Goal: Task Accomplishment & Management: Use online tool/utility

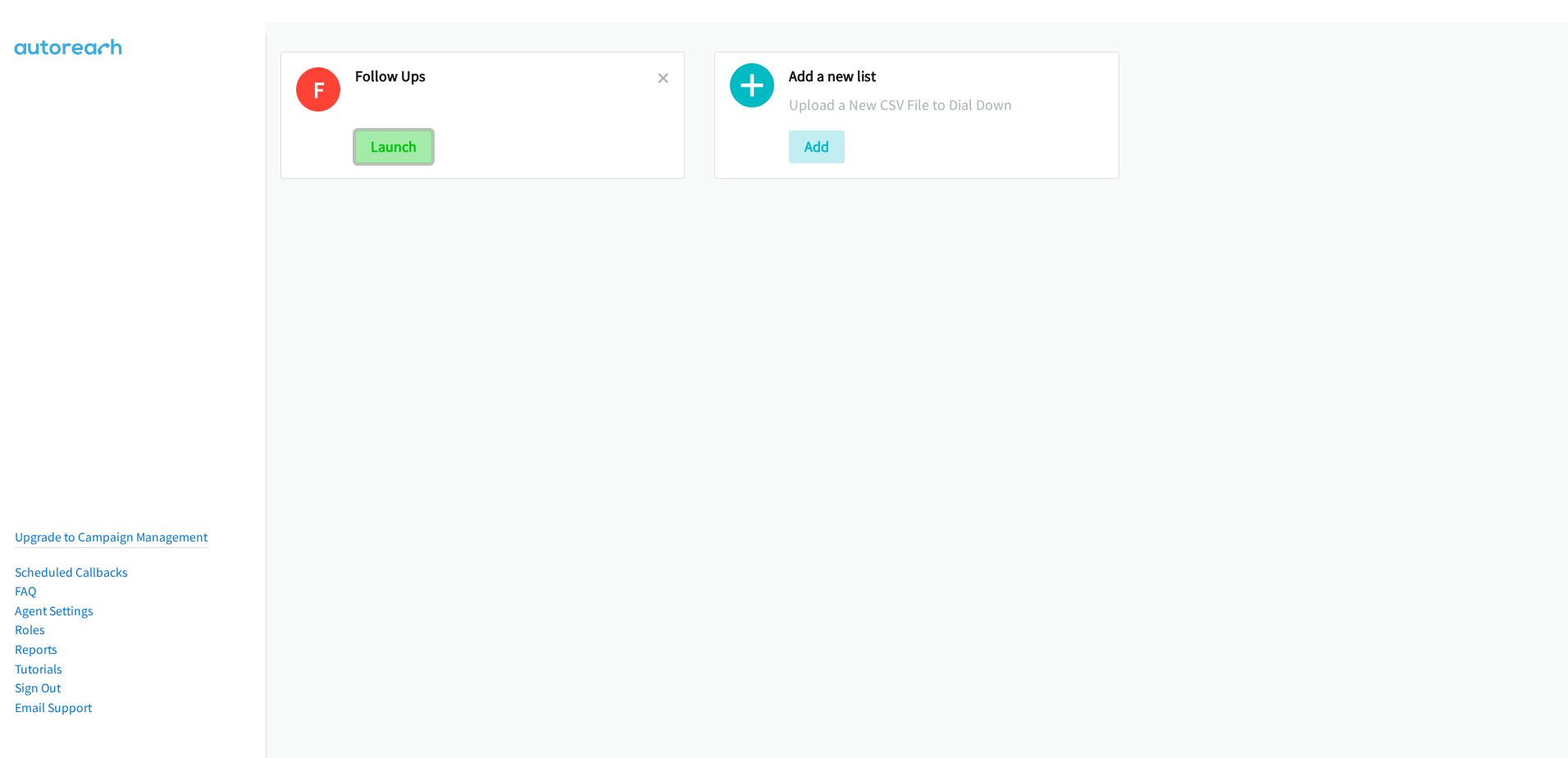
click at [393, 147] on button "Launch" at bounding box center [393, 147] width 77 height 33
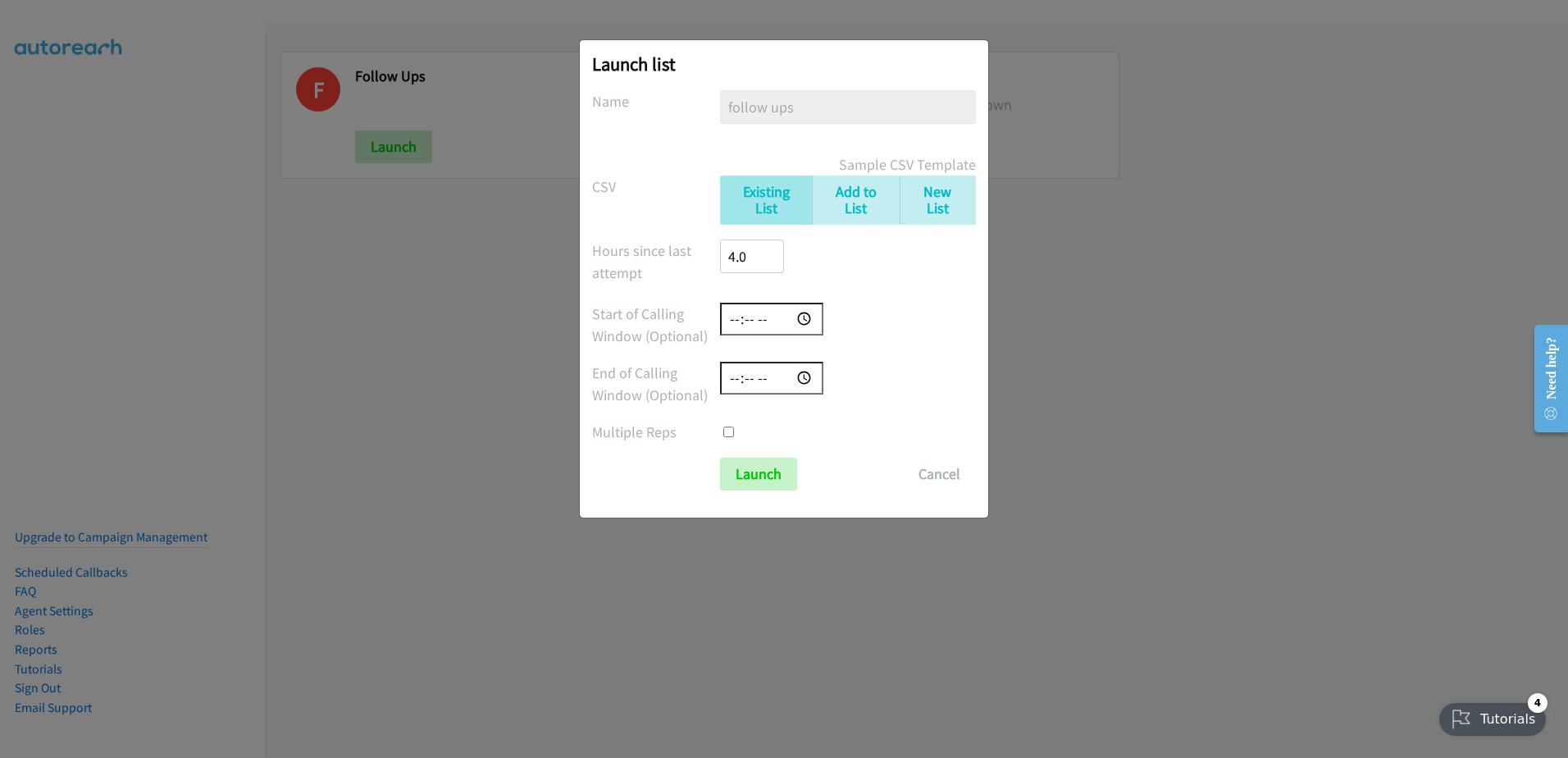
click at [781, 456] on form "No phone fields were returned for that Report or List View Please upload a csv …" at bounding box center [784, 290] width 384 height 400
click at [775, 482] on input "Launch" at bounding box center [758, 474] width 77 height 33
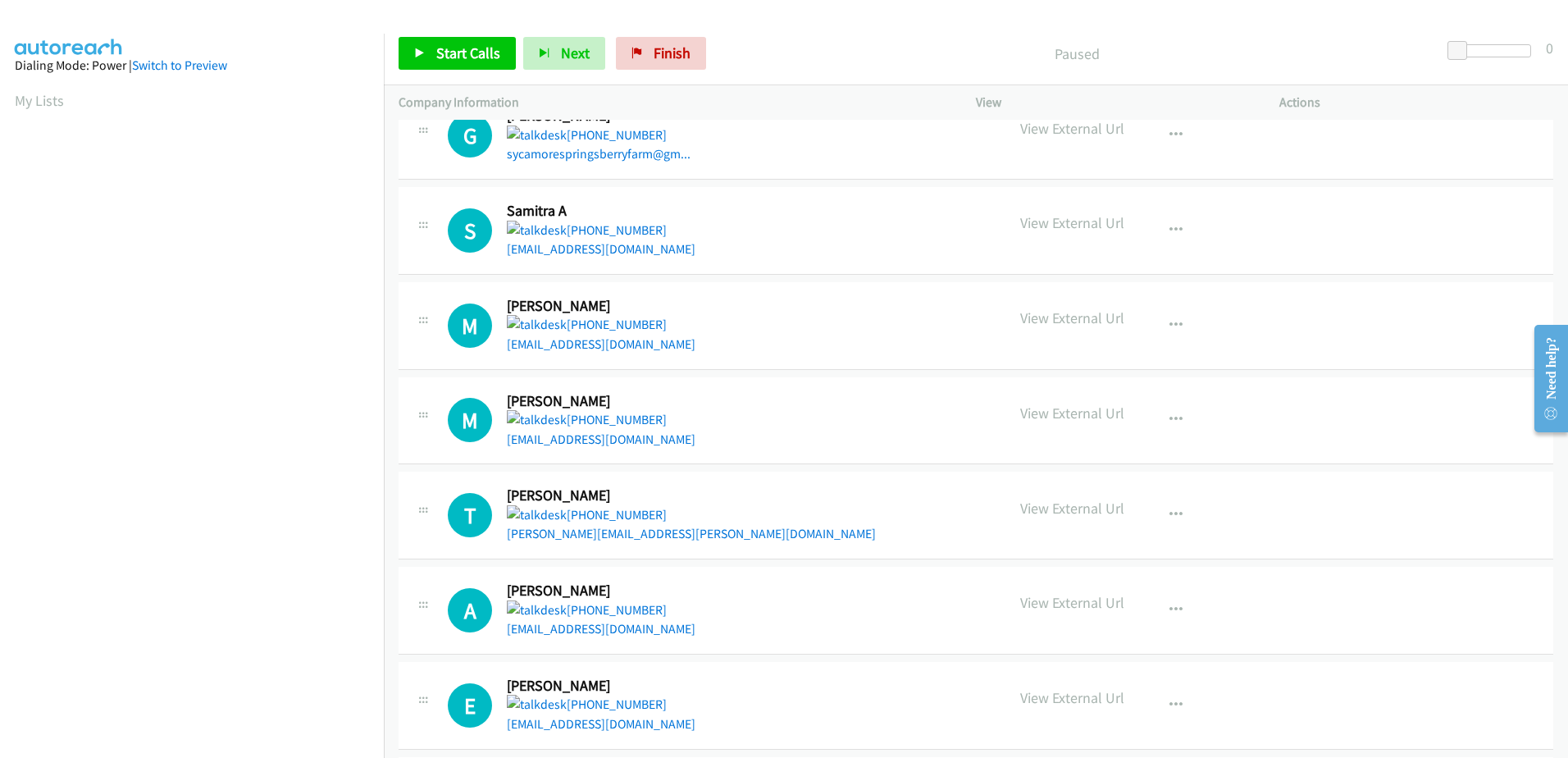
scroll to position [1583, 0]
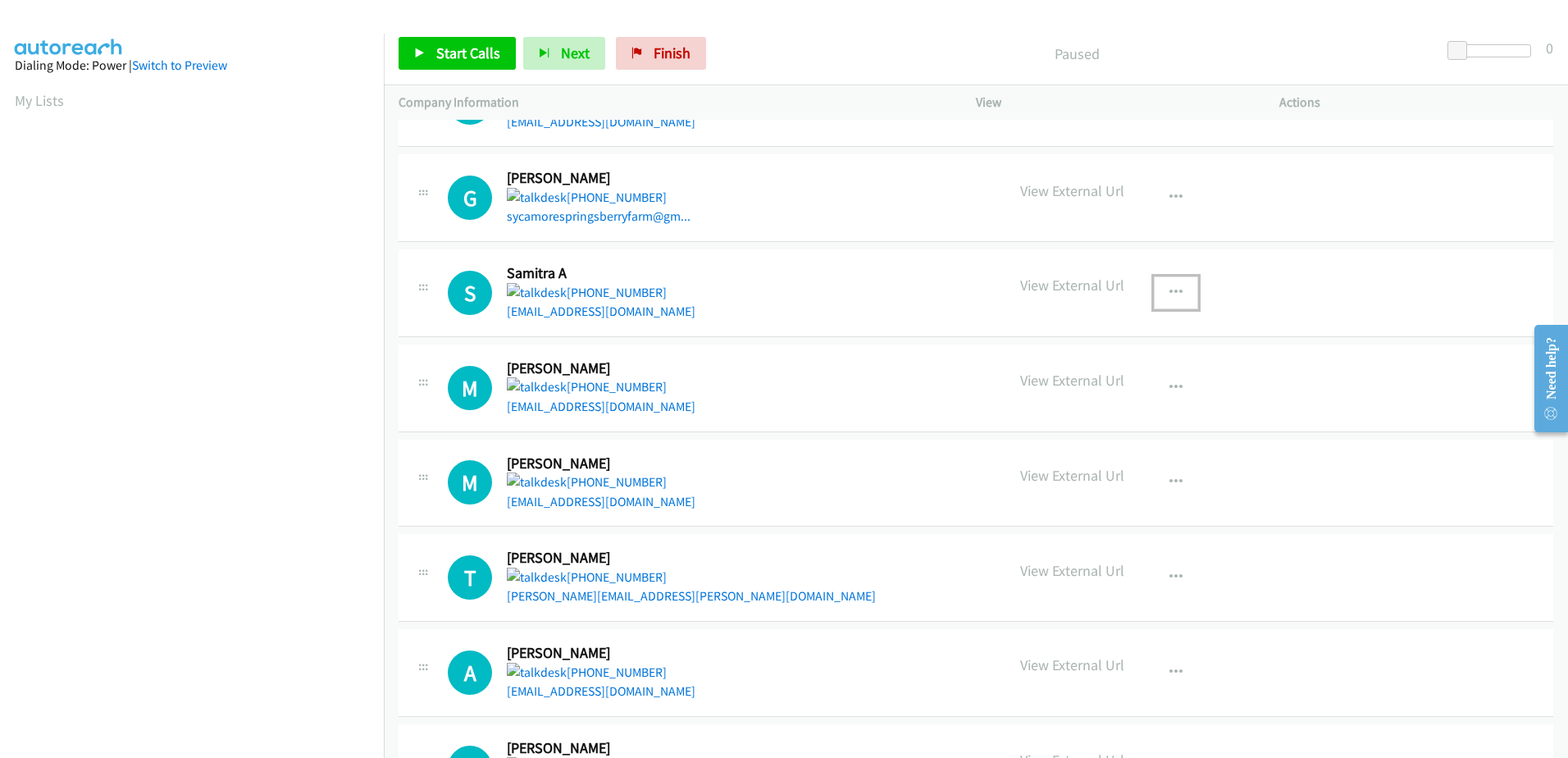
click at [1156, 293] on button "button" at bounding box center [1175, 293] width 44 height 33
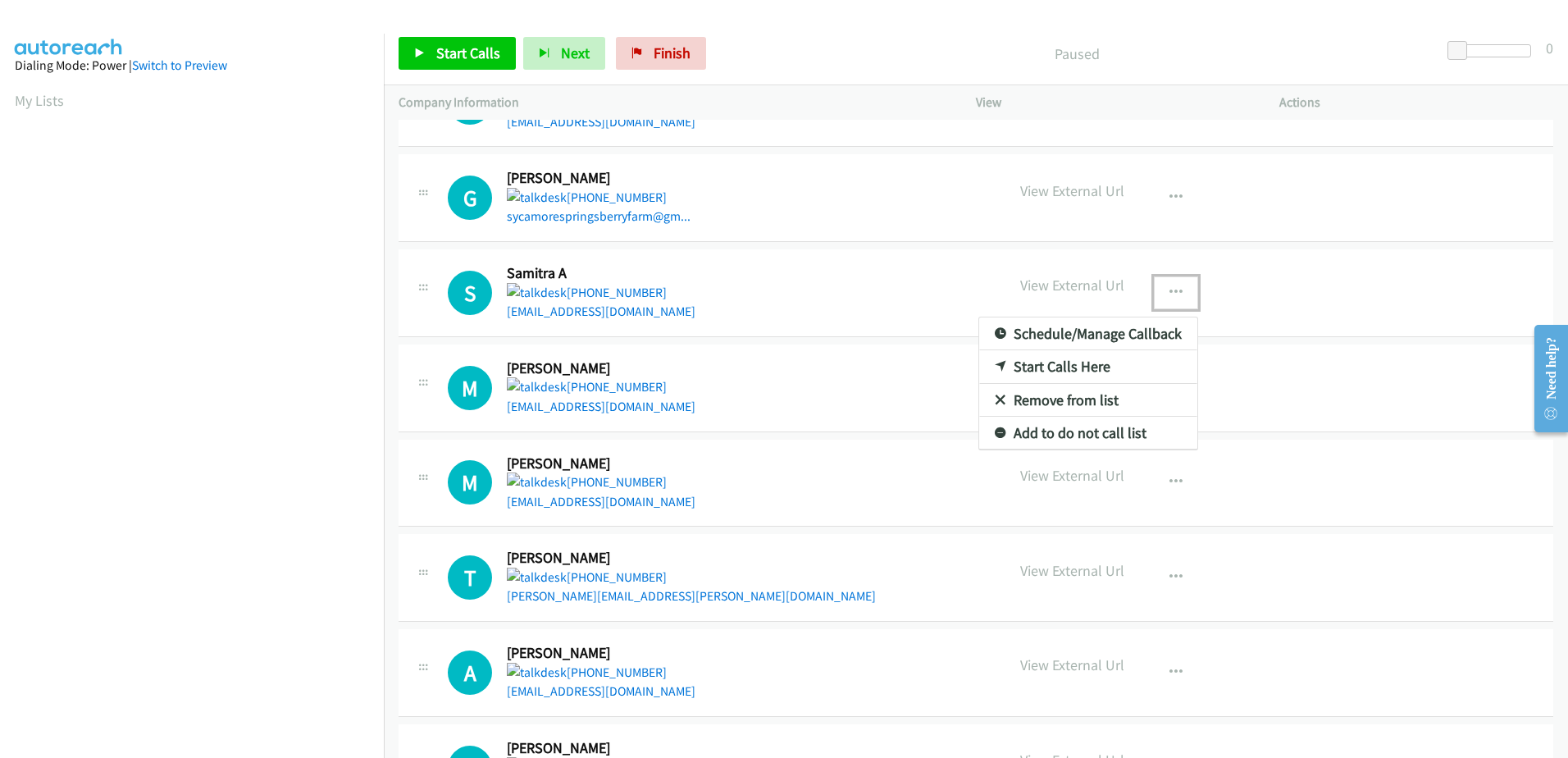
click at [1025, 399] on link "Remove from list" at bounding box center [1087, 401] width 218 height 33
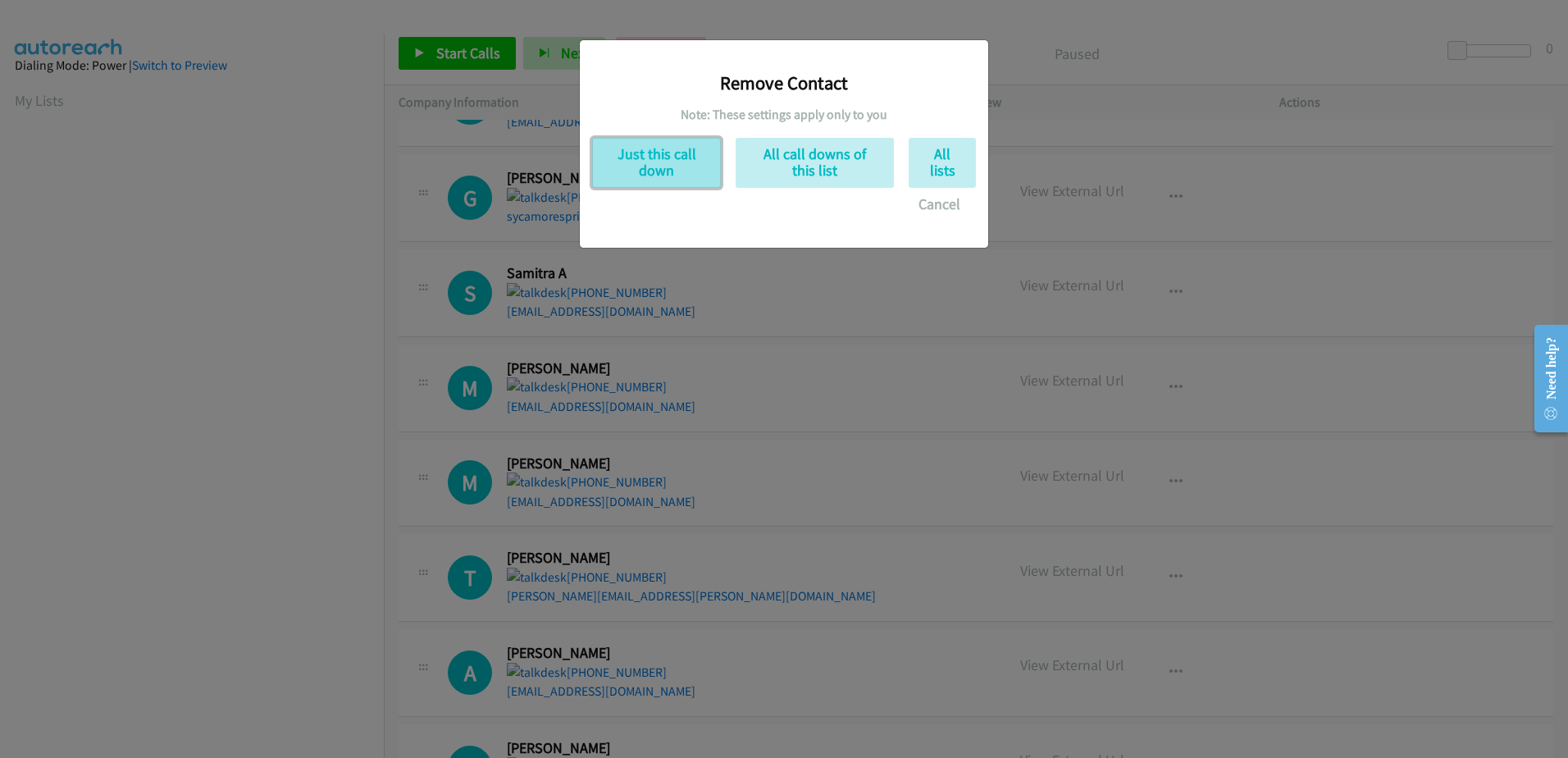
click at [641, 148] on button "Just this call down" at bounding box center [656, 163] width 129 height 50
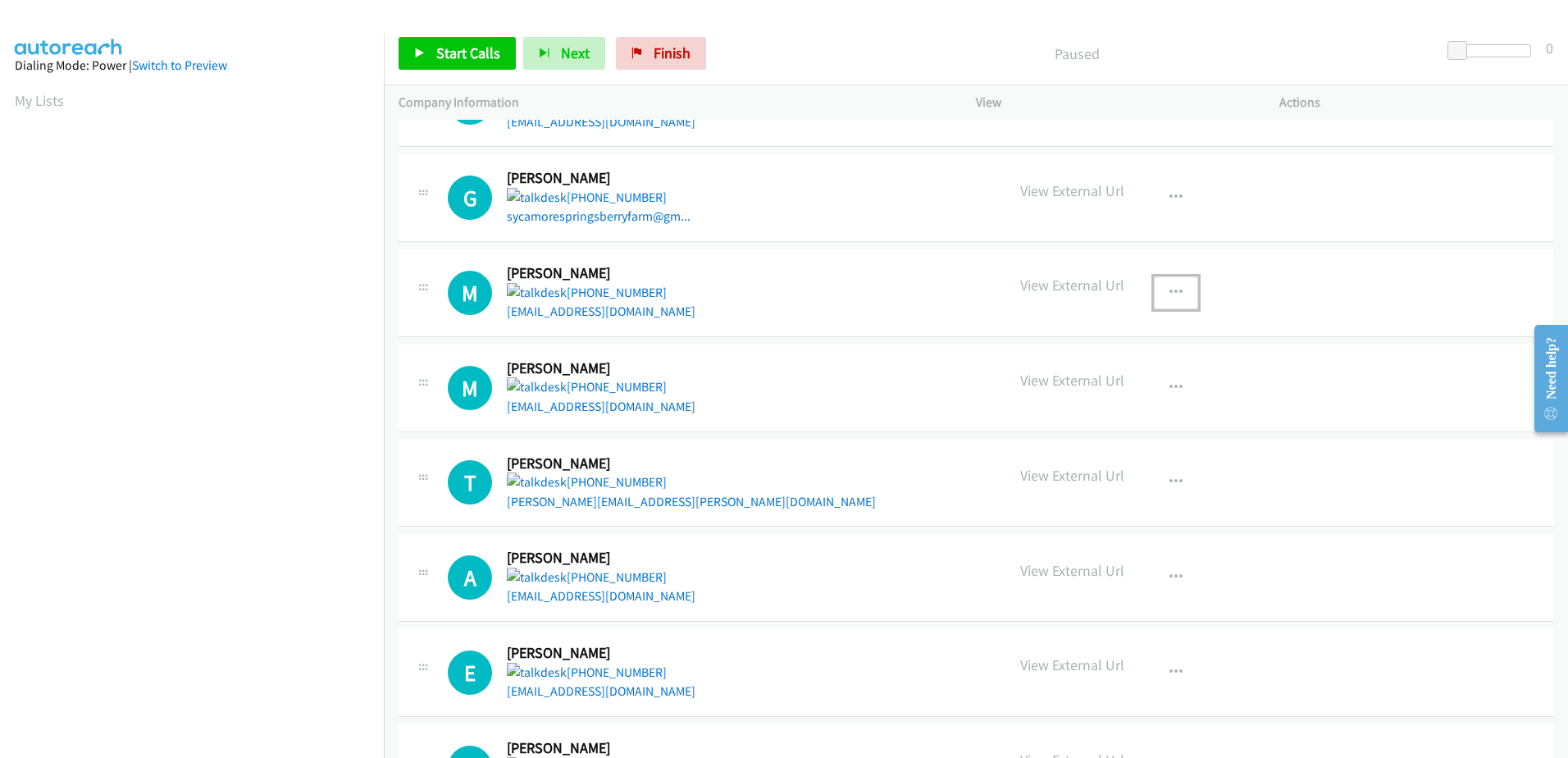
click at [1178, 289] on button "button" at bounding box center [1175, 293] width 44 height 33
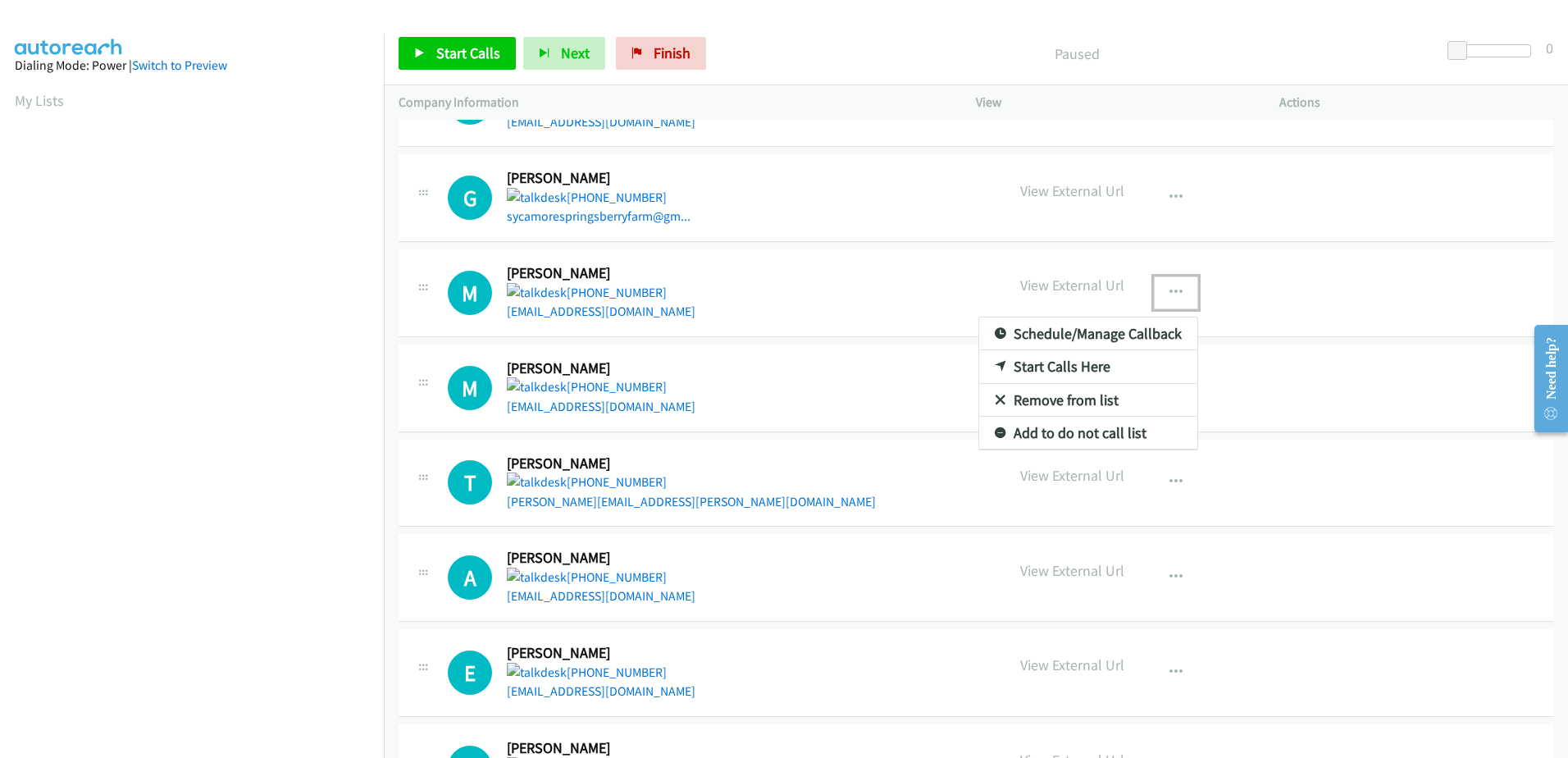
click at [1026, 402] on link "Remove from list" at bounding box center [1087, 401] width 218 height 33
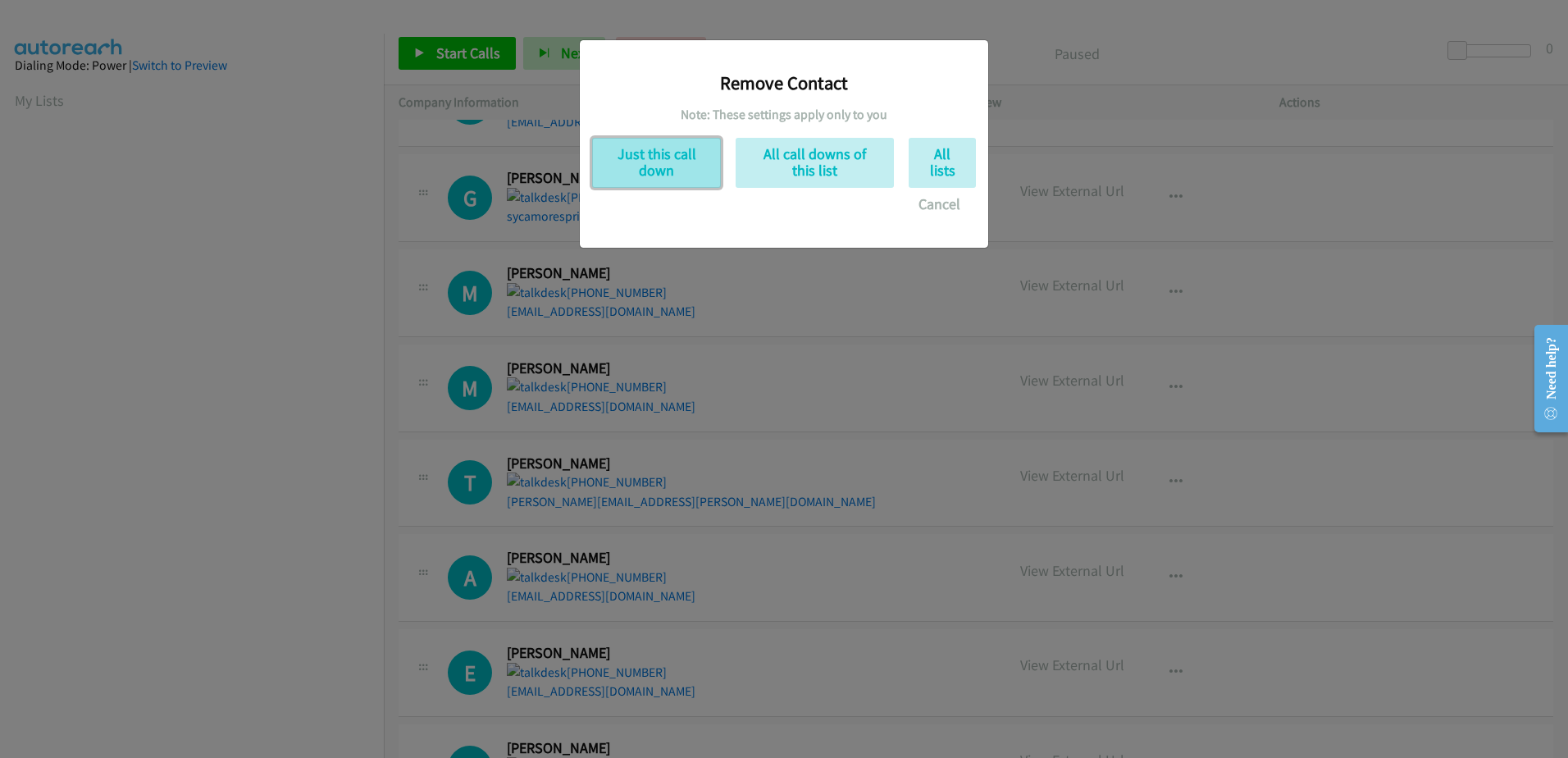
click at [681, 169] on button "Just this call down" at bounding box center [656, 163] width 129 height 50
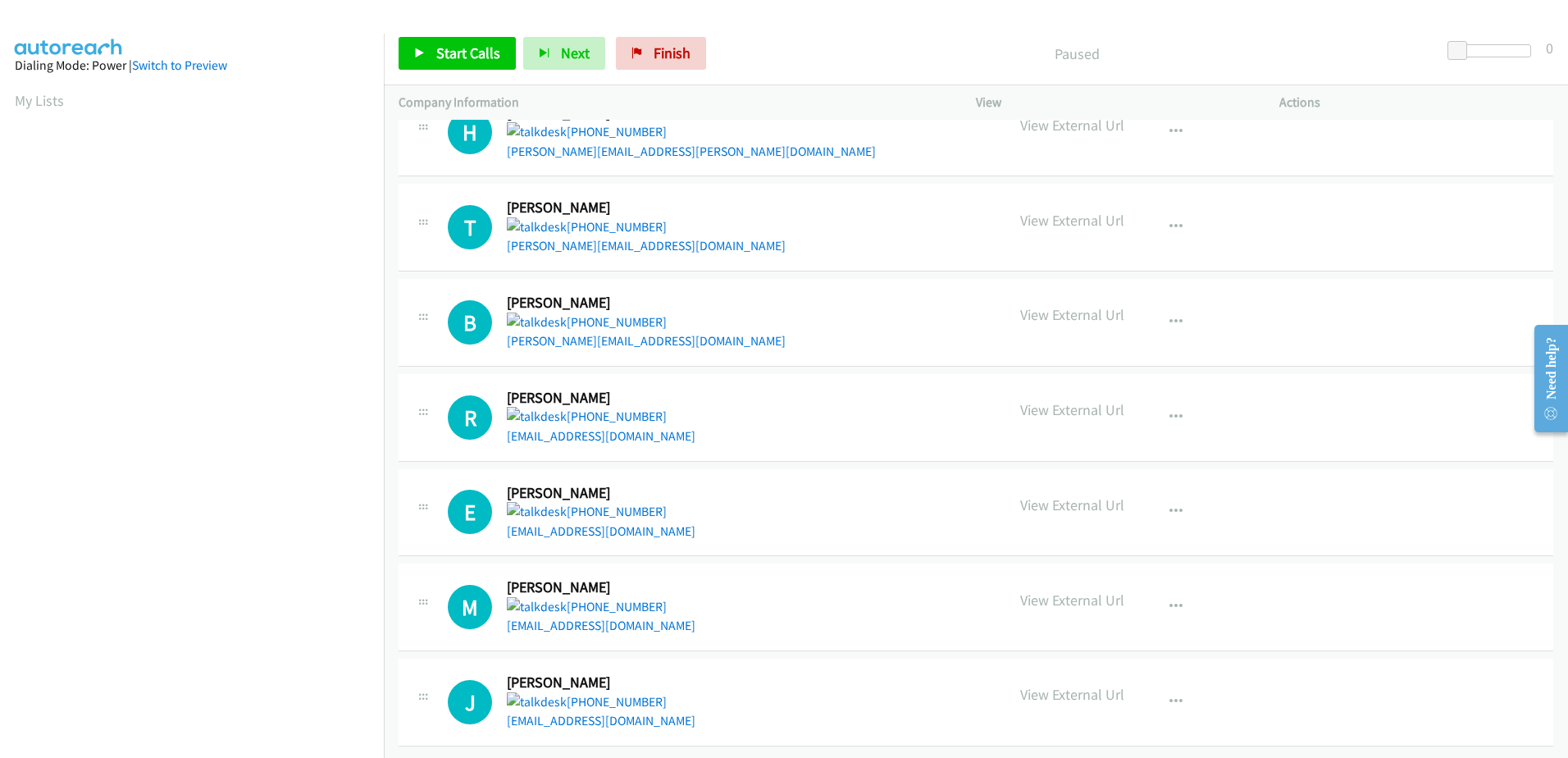
scroll to position [162, 0]
drag, startPoint x: 16, startPoint y: 556, endPoint x: 384, endPoint y: 178, distance: 527.5
click at [384, 181] on td "T Callback Scheduled [PERSON_NAME] America/New_York [PHONE_NUMBER] [PERSON_NAME…" at bounding box center [976, 228] width 1184 height 95
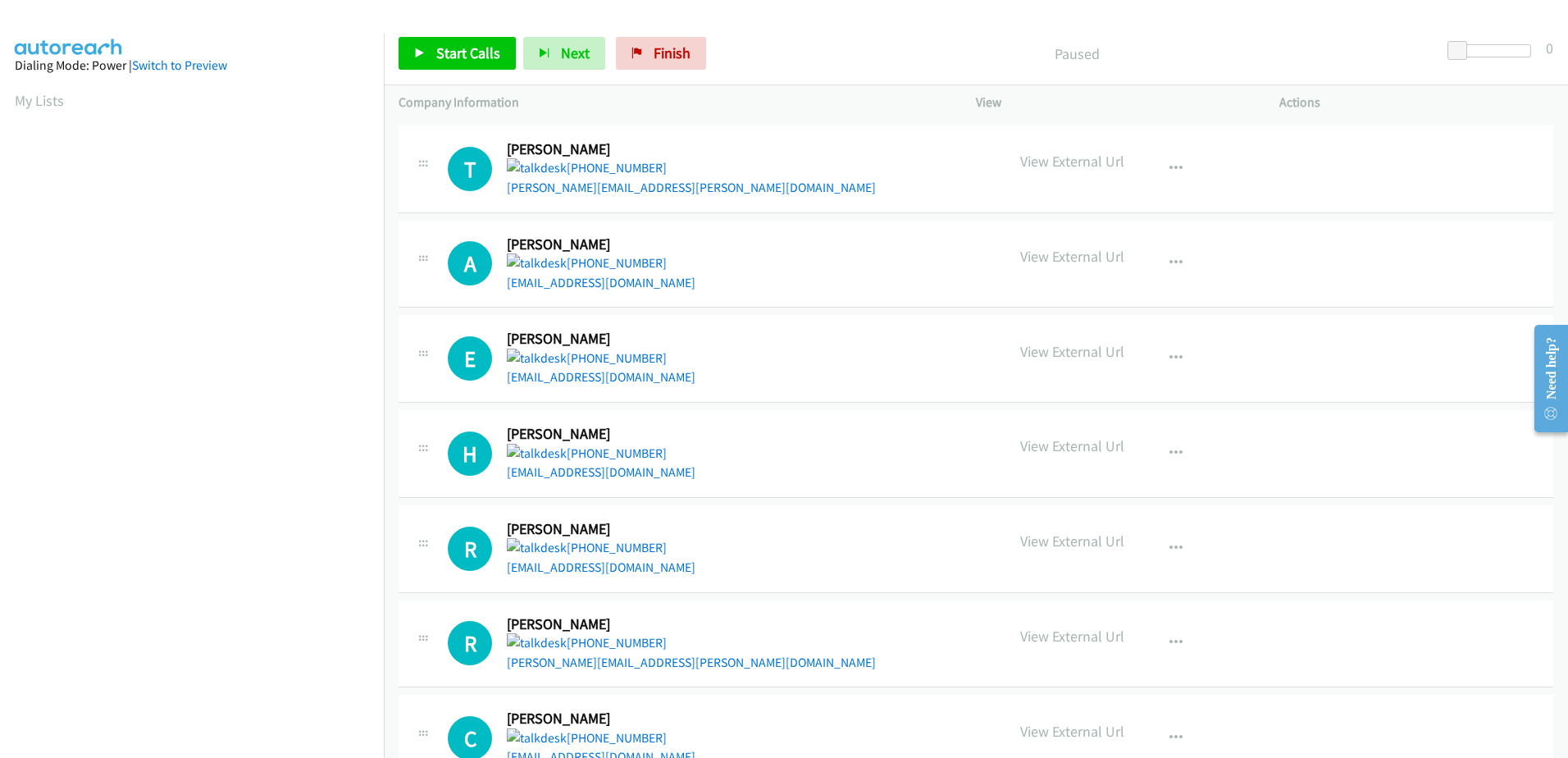
scroll to position [1557, 0]
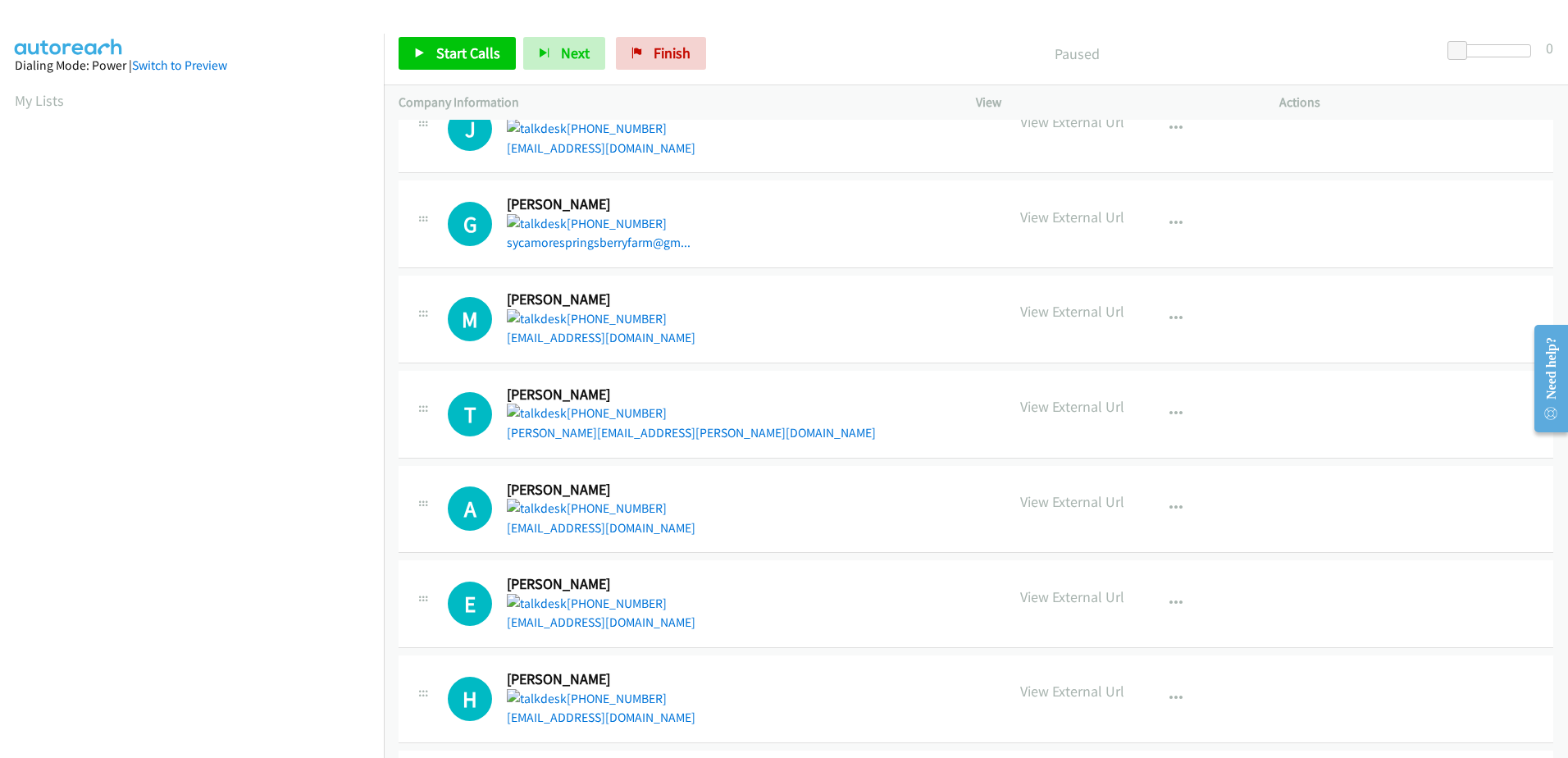
click at [422, 217] on icon at bounding box center [422, 221] width 20 height 8
click at [1171, 214] on button "button" at bounding box center [1175, 224] width 44 height 33
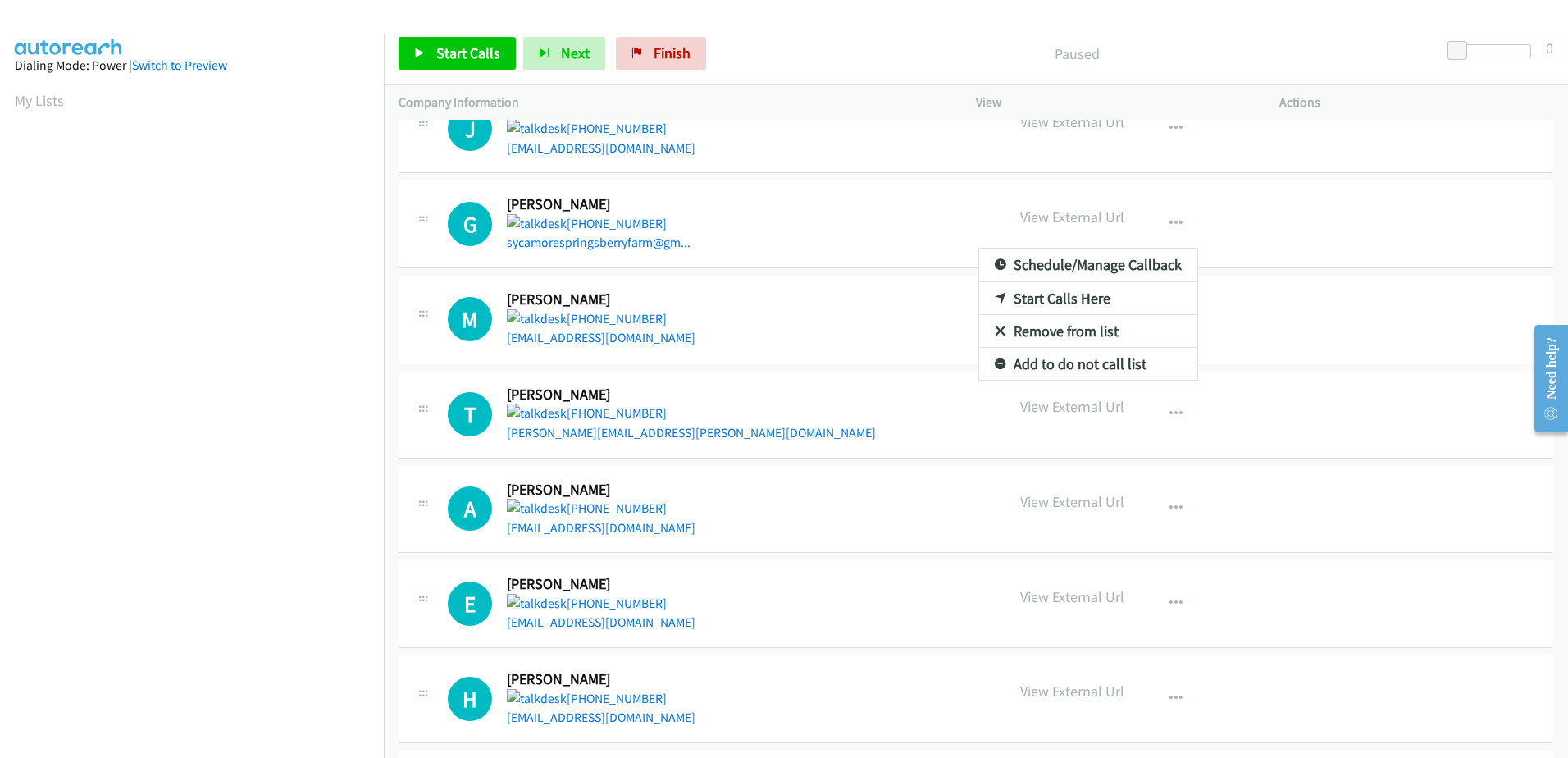
scroll to position [1524, 0]
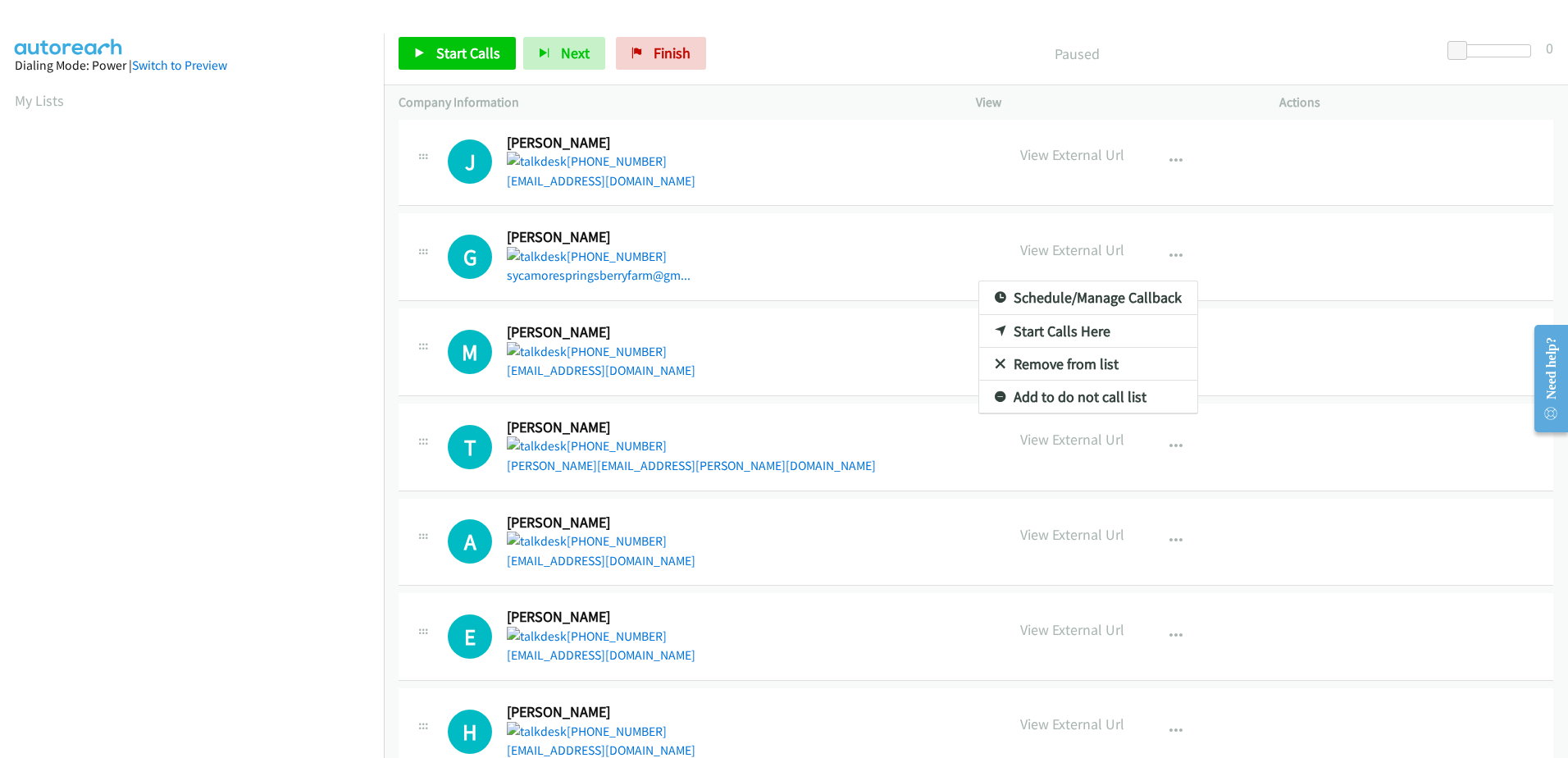
click at [857, 7] on div at bounding box center [784, 379] width 1568 height 758
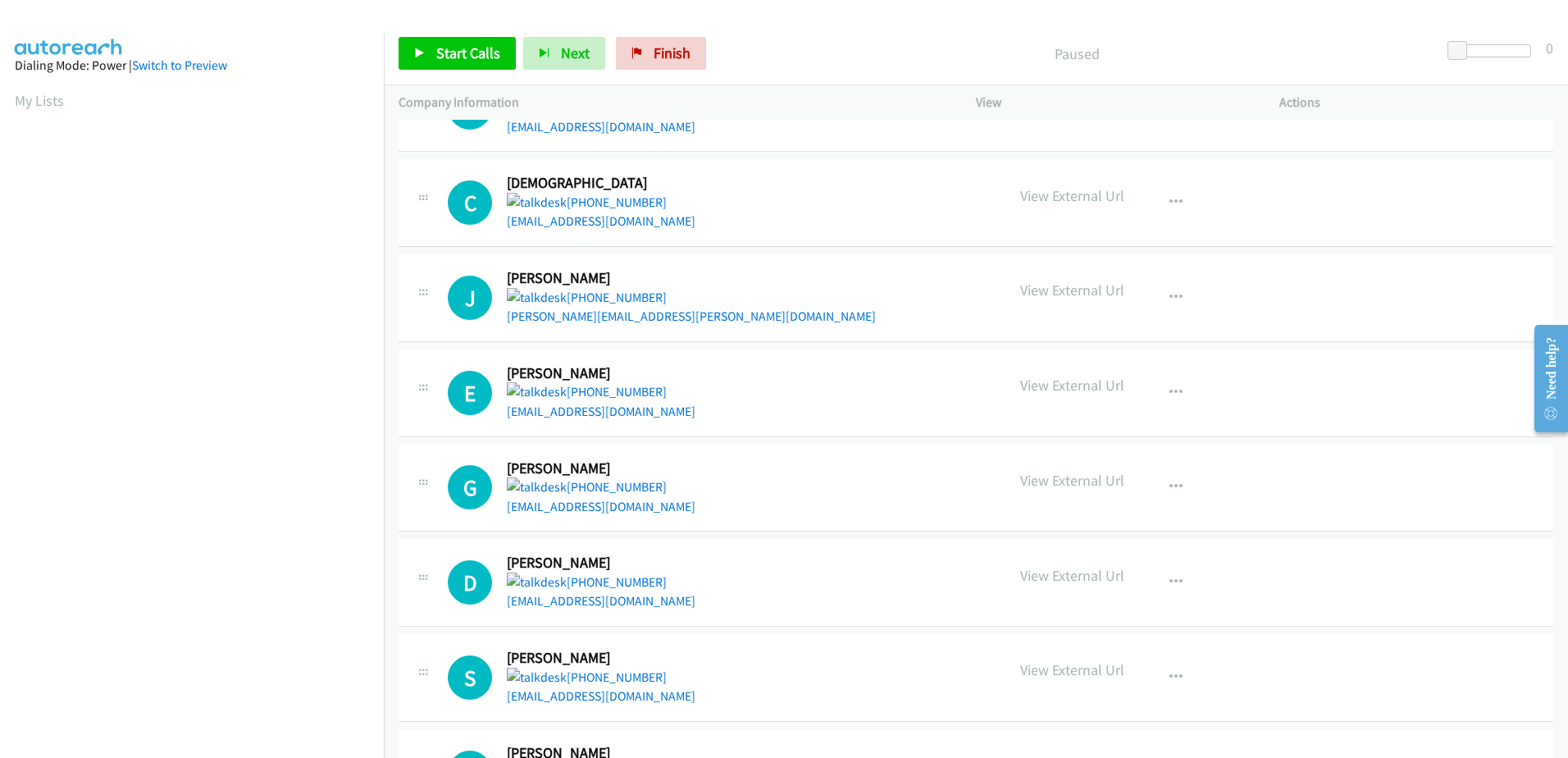
scroll to position [0, 0]
